Goal: Navigation & Orientation: Find specific page/section

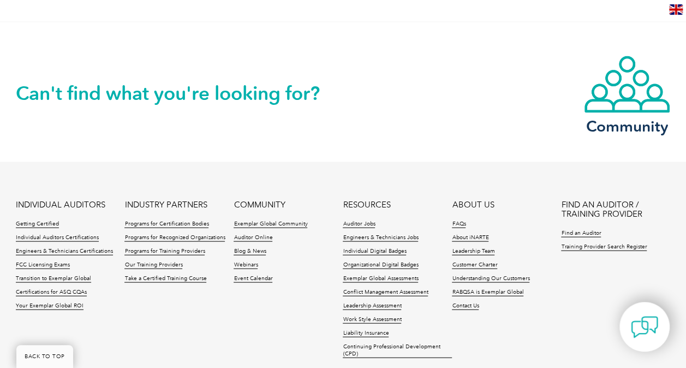
scroll to position [1042, 0]
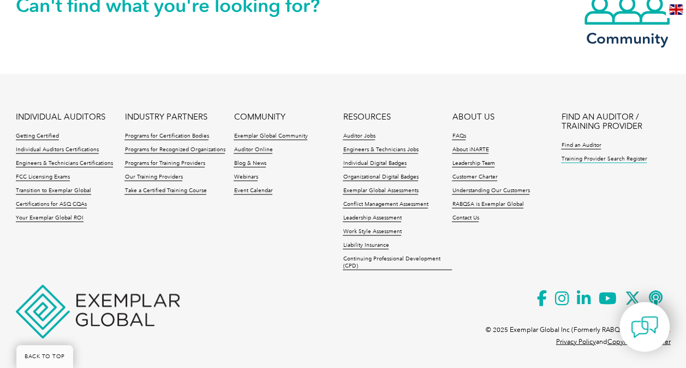
click at [586, 156] on link "Training Provider Search Register" at bounding box center [604, 160] width 86 height 8
click at [468, 215] on link "Contact Us" at bounding box center [465, 219] width 27 height 8
click at [463, 215] on link "Contact Us" at bounding box center [465, 219] width 27 height 8
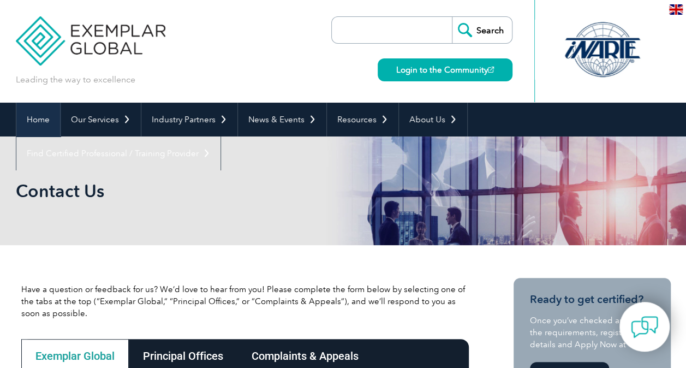
click at [33, 117] on link "Home" at bounding box center [38, 120] width 44 height 34
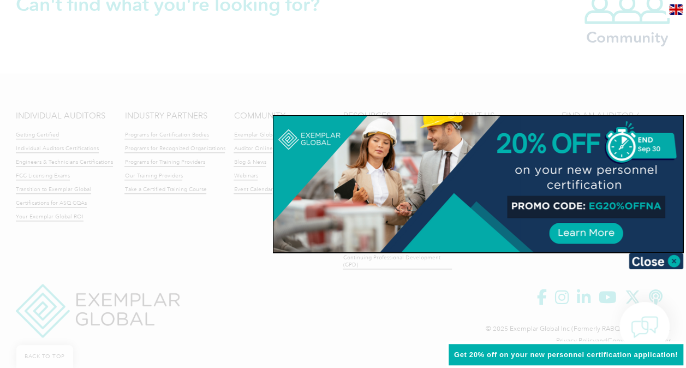
scroll to position [2620, 0]
click at [678, 262] on img at bounding box center [656, 261] width 55 height 16
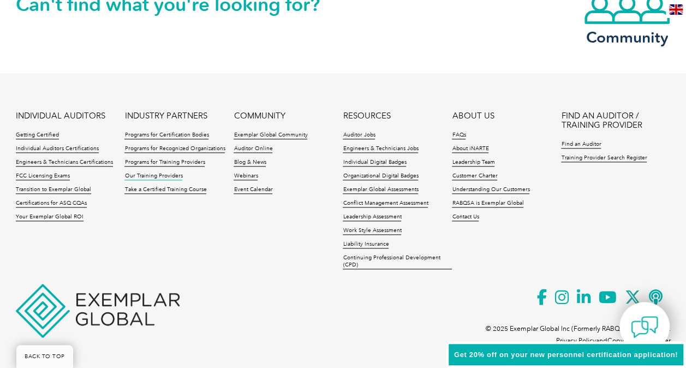
click at [157, 173] on link "Our Training Providers" at bounding box center [153, 177] width 58 height 8
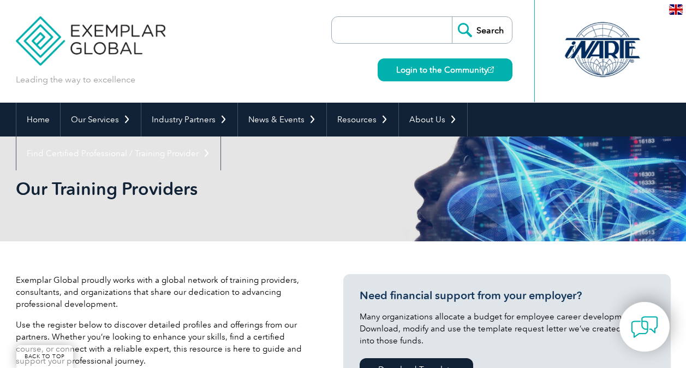
scroll to position [321, 0]
